Goal: Information Seeking & Learning: Learn about a topic

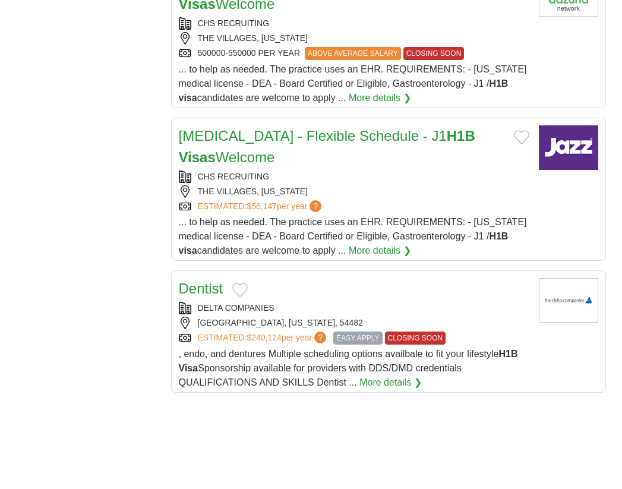
scroll to position [1605, 0]
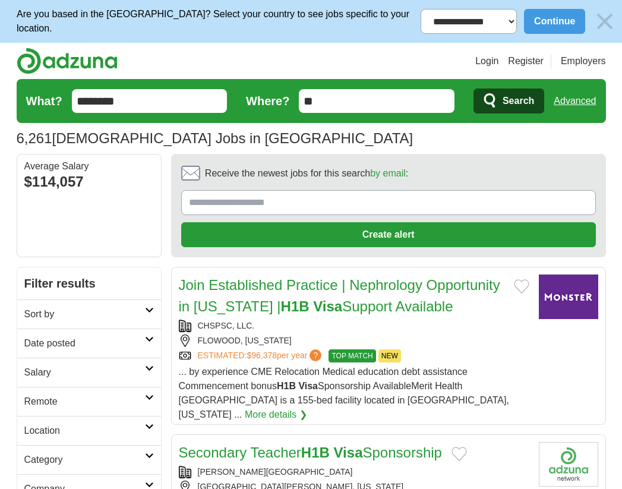
click at [577, 103] on link "Advanced" at bounding box center [575, 101] width 42 height 24
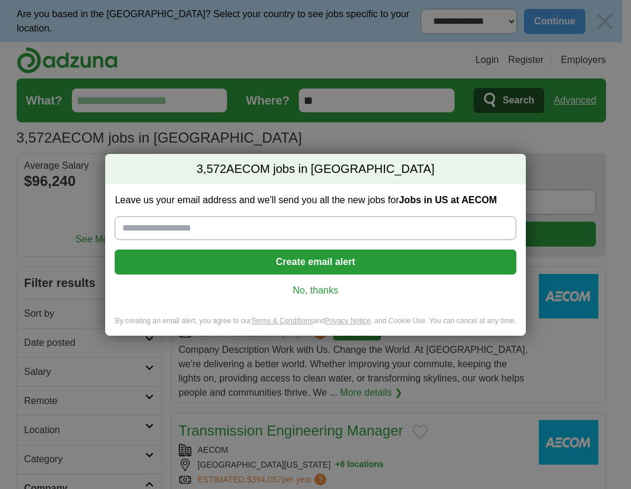
click at [334, 292] on link "No, thanks" at bounding box center [315, 290] width 382 height 13
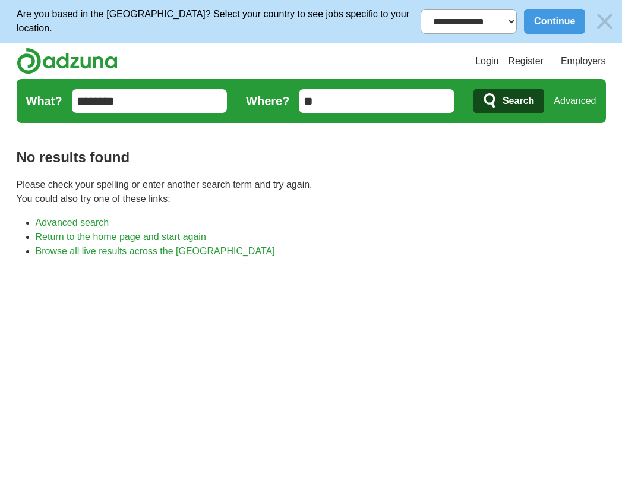
click at [595, 104] on link "Advanced" at bounding box center [575, 101] width 42 height 24
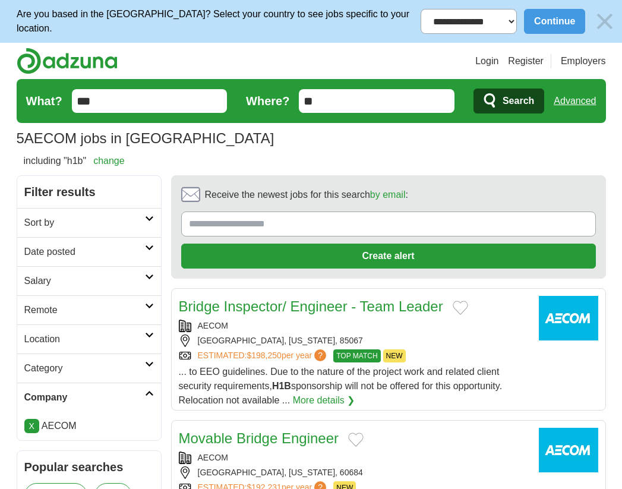
drag, startPoint x: 169, startPoint y: 227, endPoint x: 411, endPoint y: 343, distance: 267.6
drag, startPoint x: 166, startPoint y: 269, endPoint x: 188, endPoint y: 266, distance: 21.7
click at [171, 245] on section "Receive the newest jobs for this search by email : Create alert By creating an …" at bounding box center [388, 226] width 435 height 103
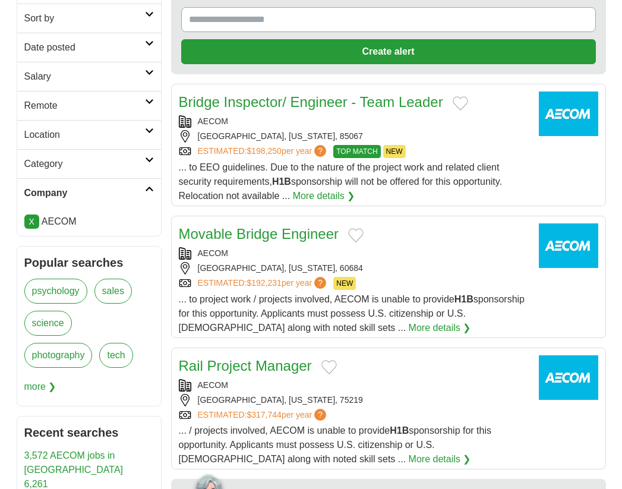
scroll to position [297, 0]
